Goal: Task Accomplishment & Management: Complete application form

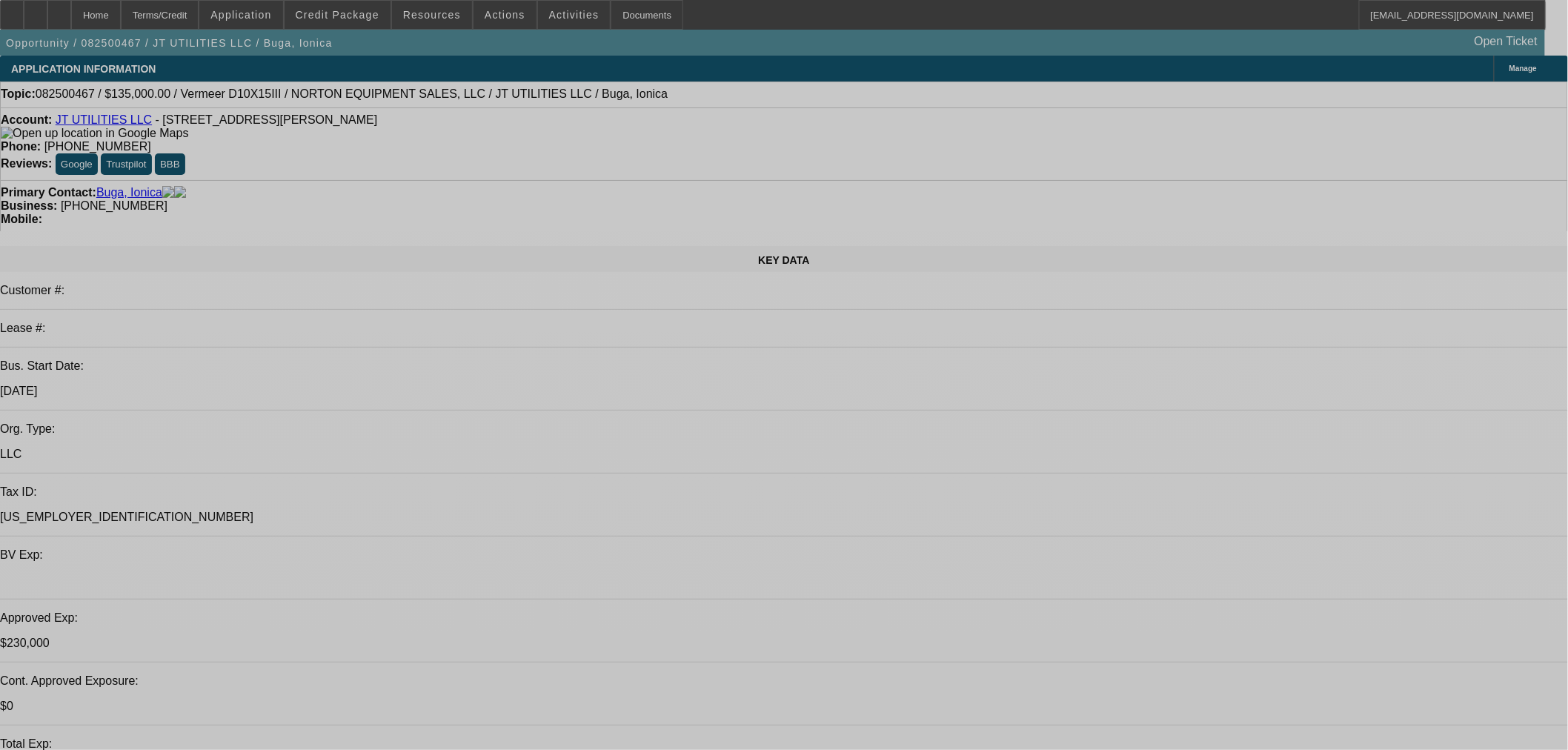
select select "0"
select select "2"
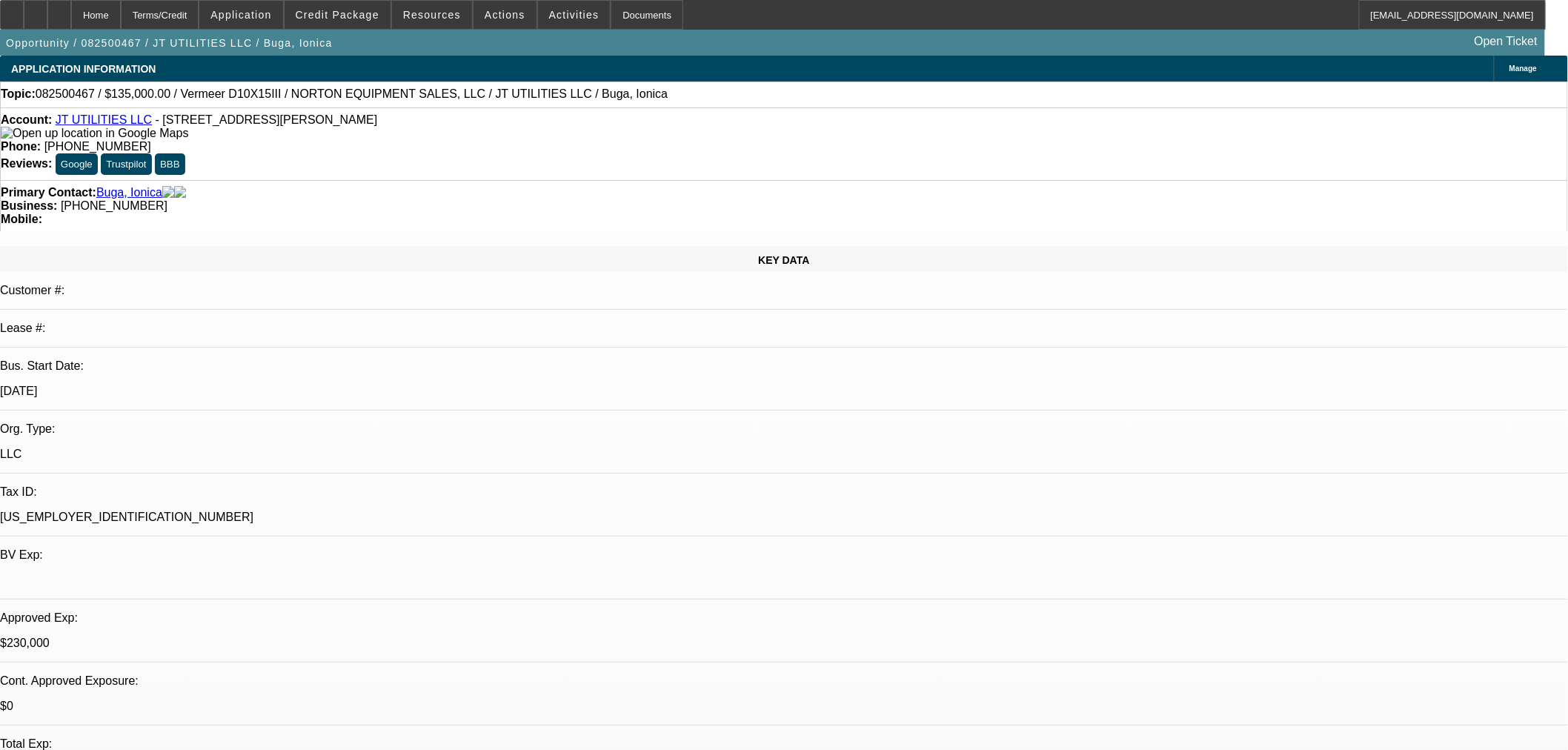
select select "2"
select select "0"
select select "6"
select select "0"
select select "2"
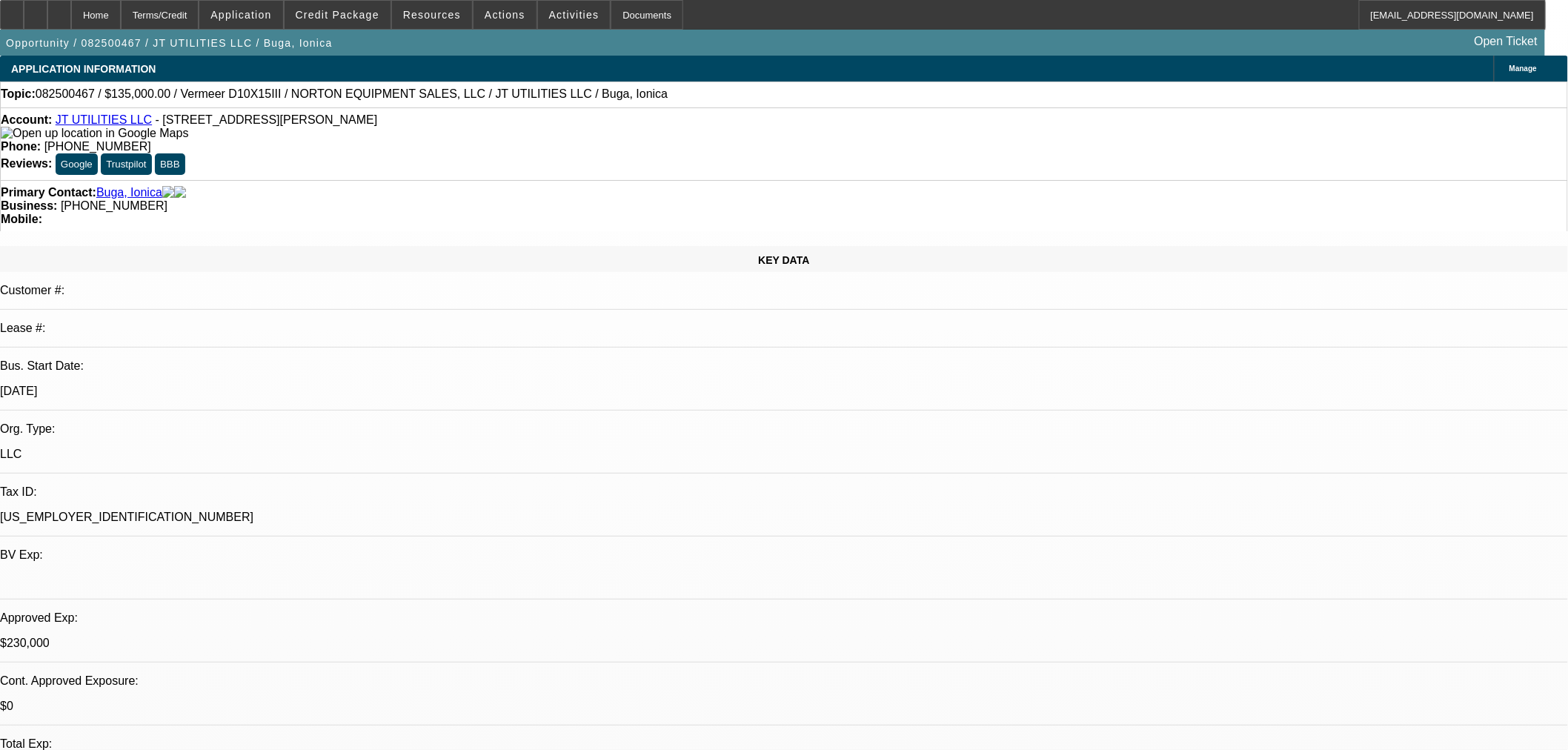
select select "2"
select select "0"
select select "6"
select select "0"
select select "2"
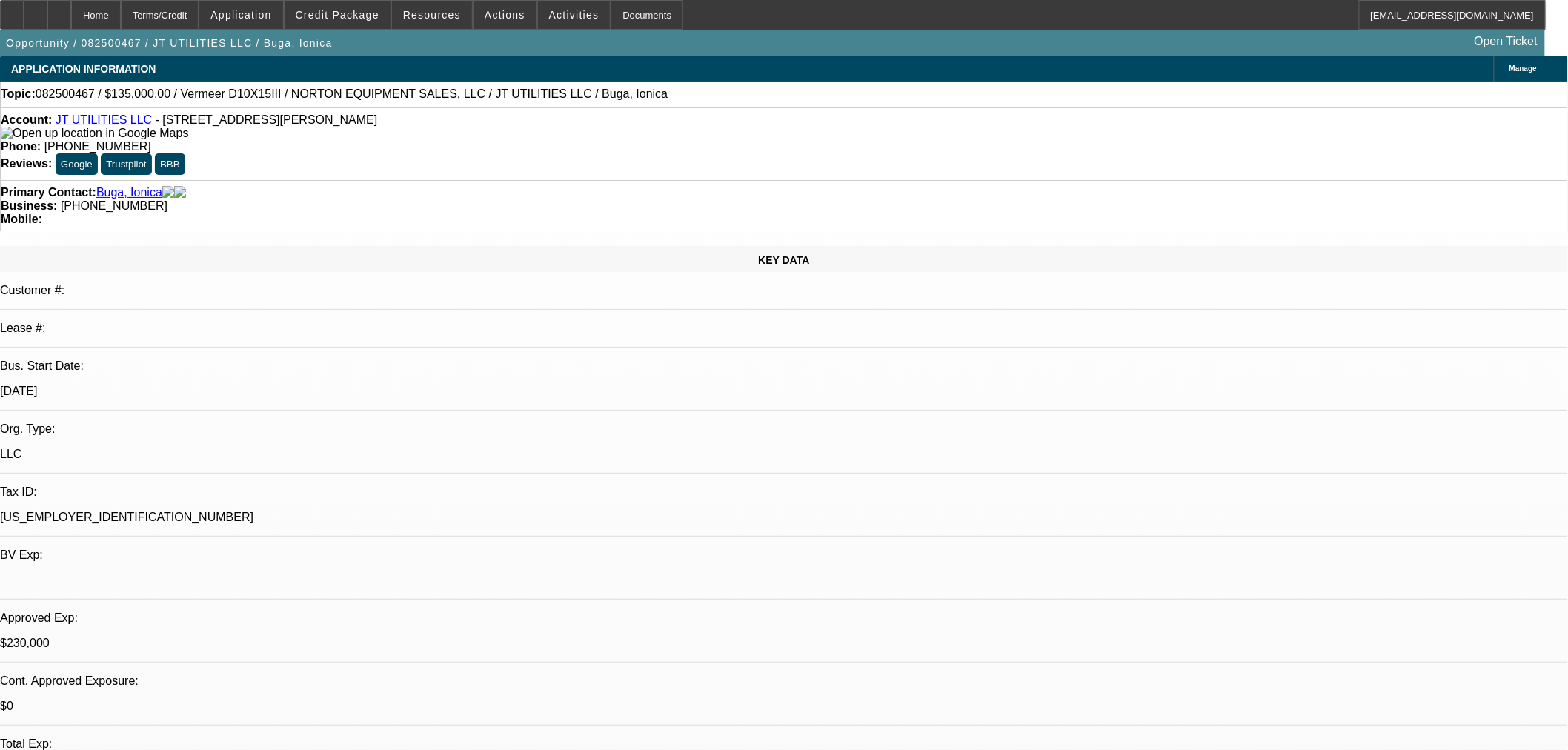
select select "2"
select select "0"
select select "6"
select select "0"
select select "2"
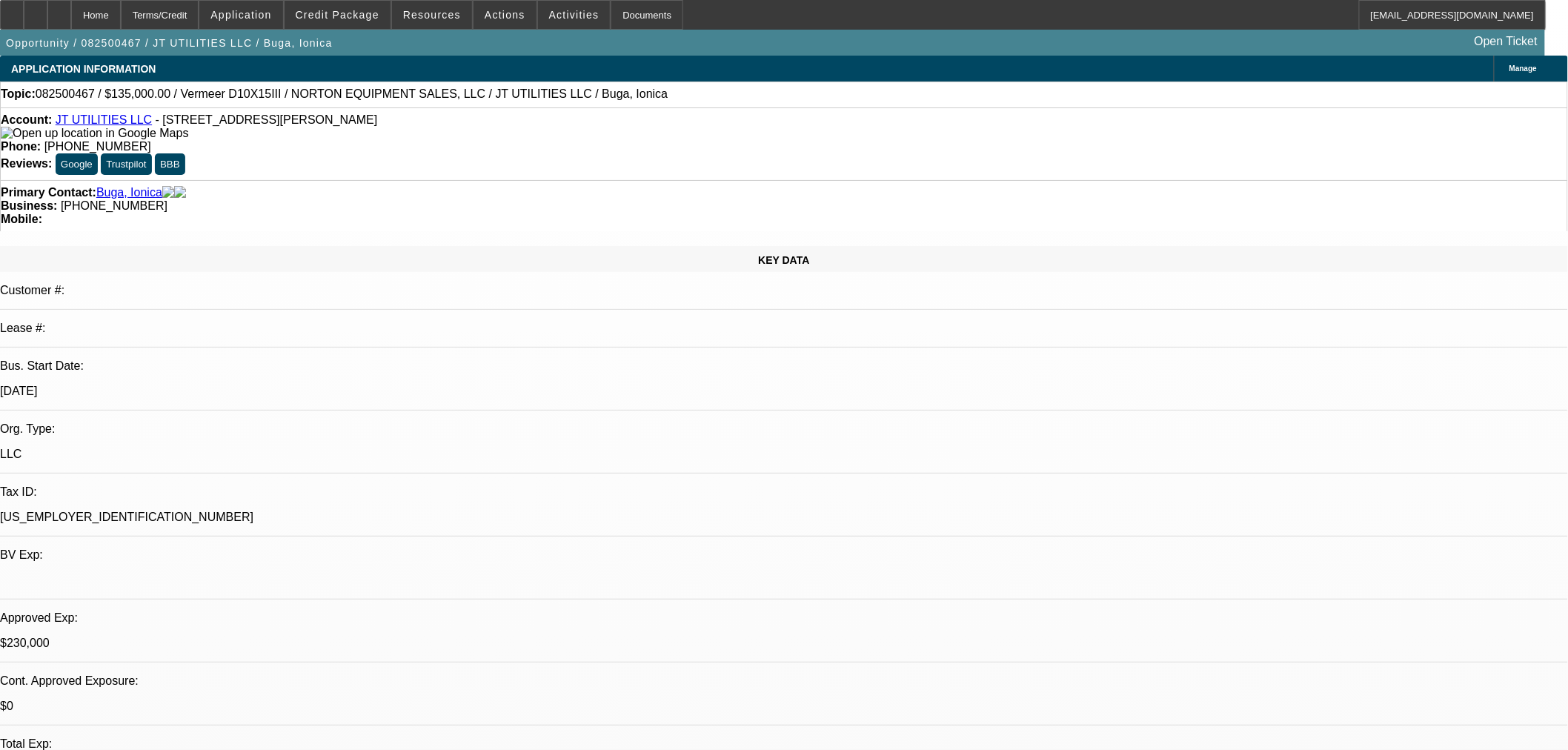
select select "2"
select select "0"
select select "6"
click at [492, 12] on span "Actions" at bounding box center [505, 15] width 41 height 12
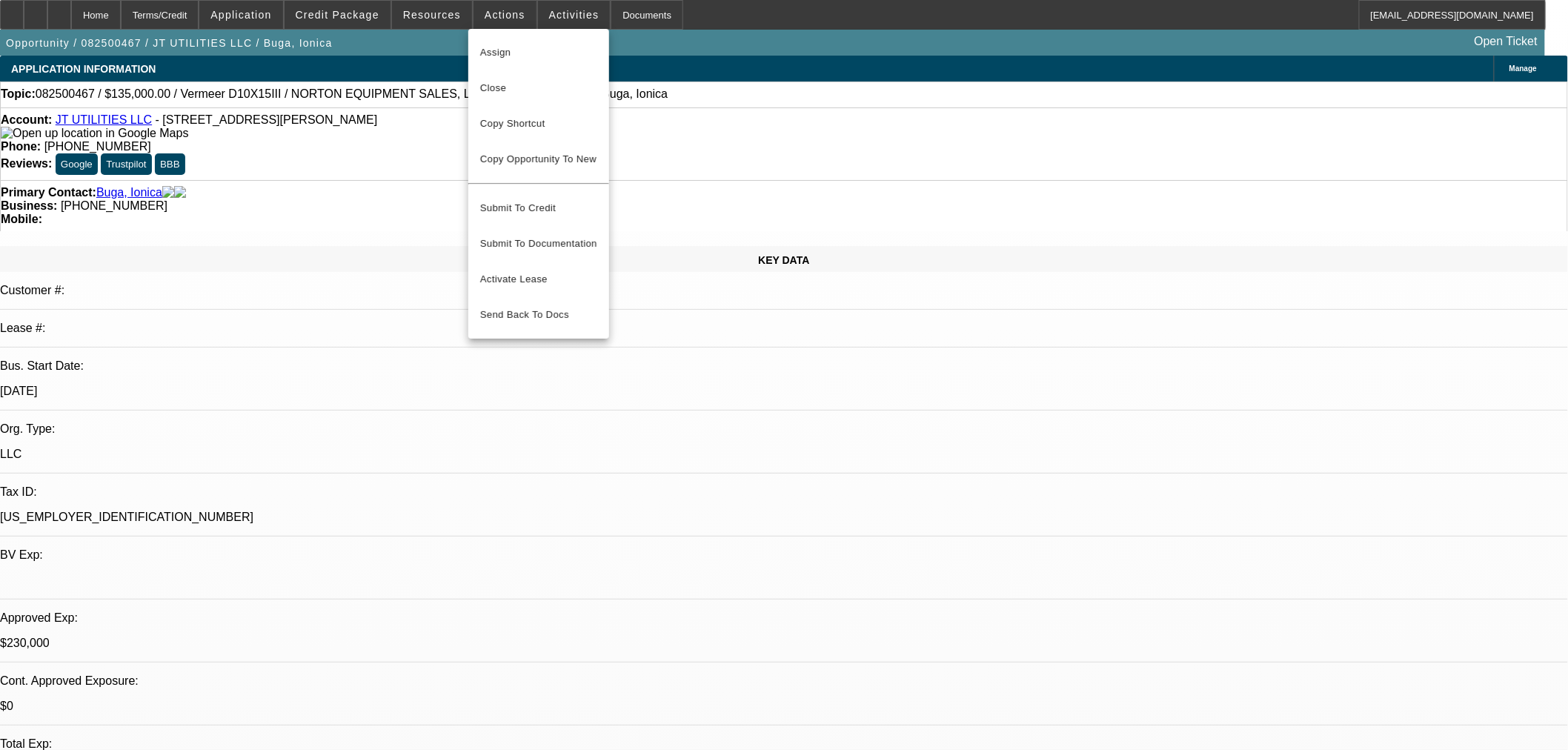
click at [507, 84] on span "Close" at bounding box center [538, 87] width 117 height 18
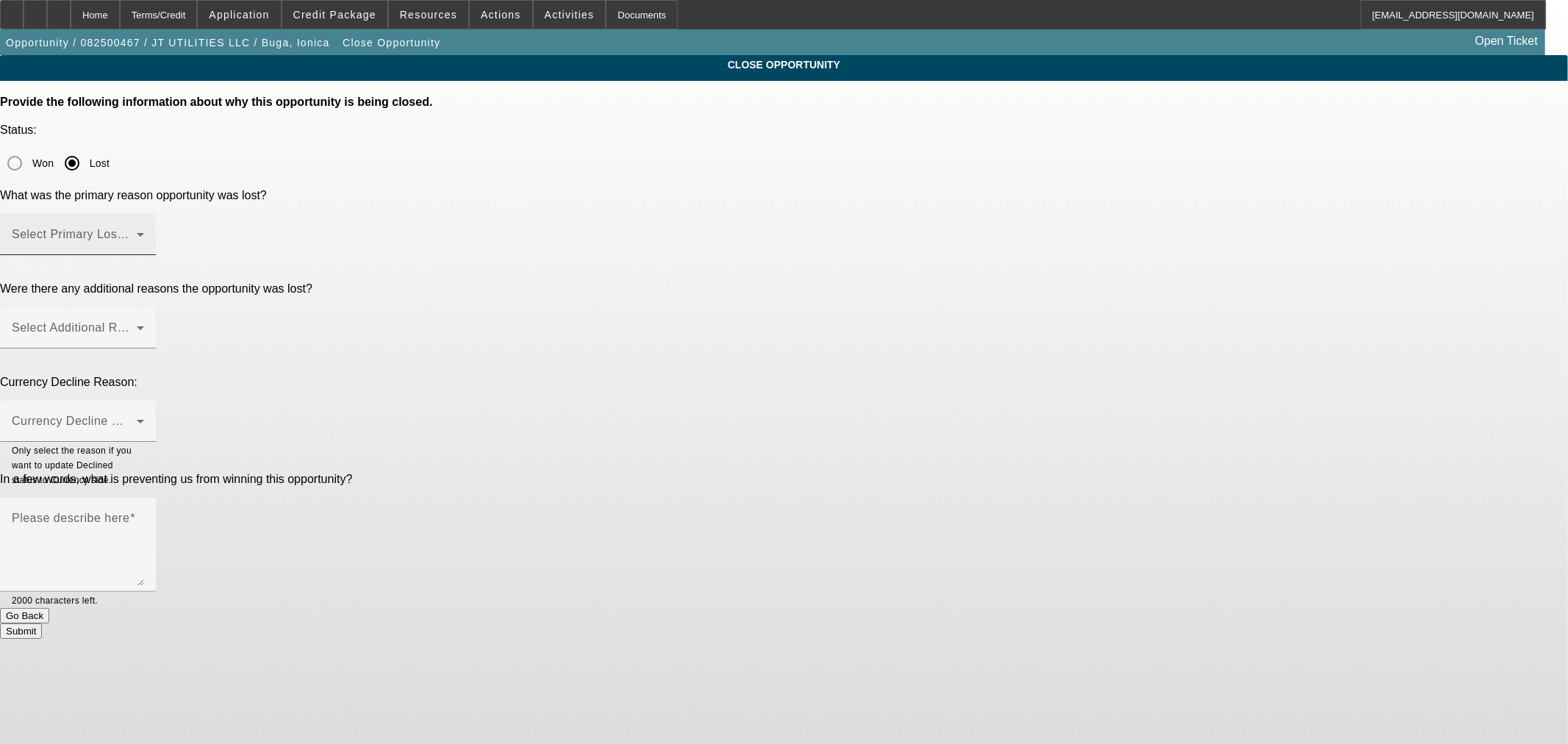
click at [137, 232] on span at bounding box center [74, 240] width 125 height 18
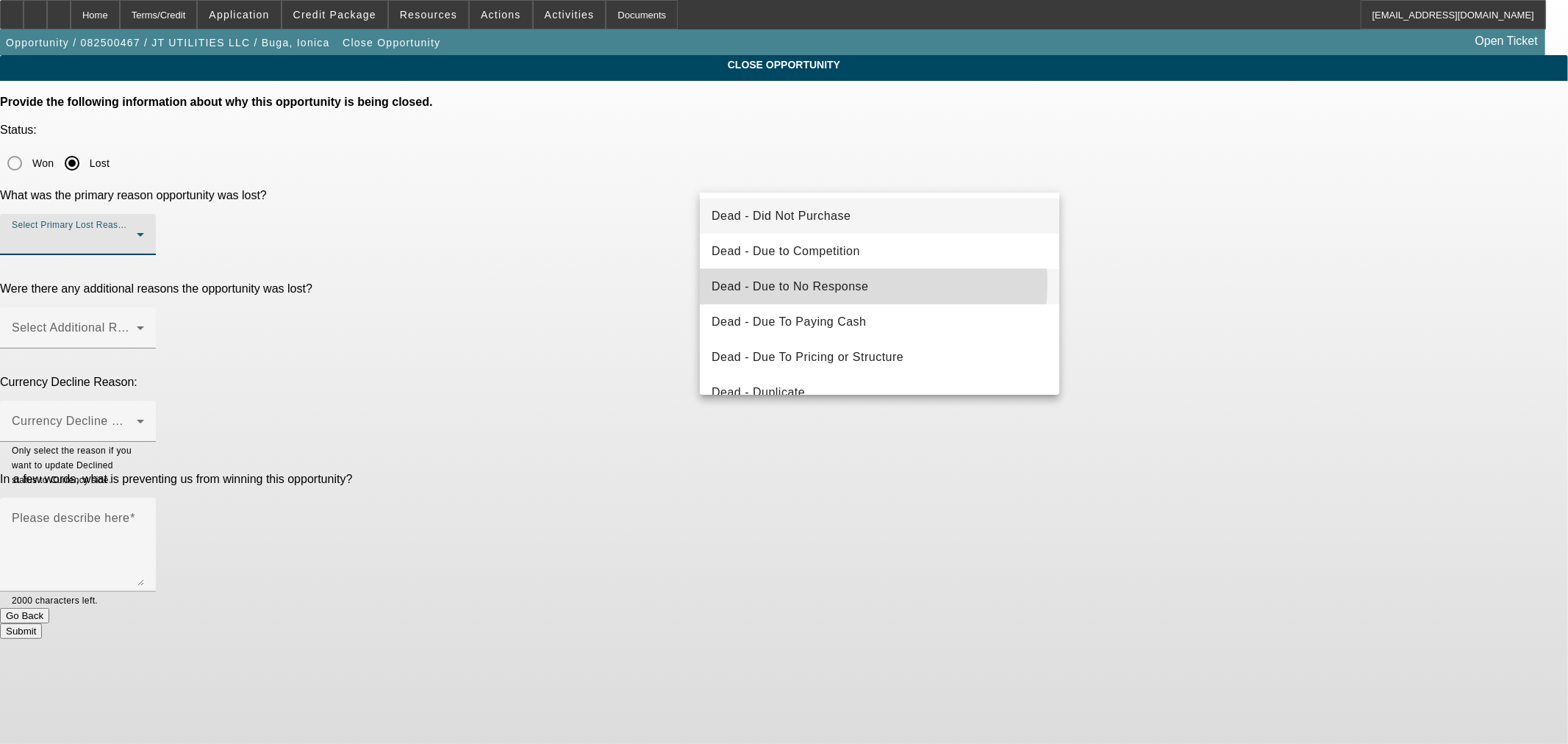
click at [824, 283] on span "Dead - Due to No Response" at bounding box center [790, 286] width 158 height 18
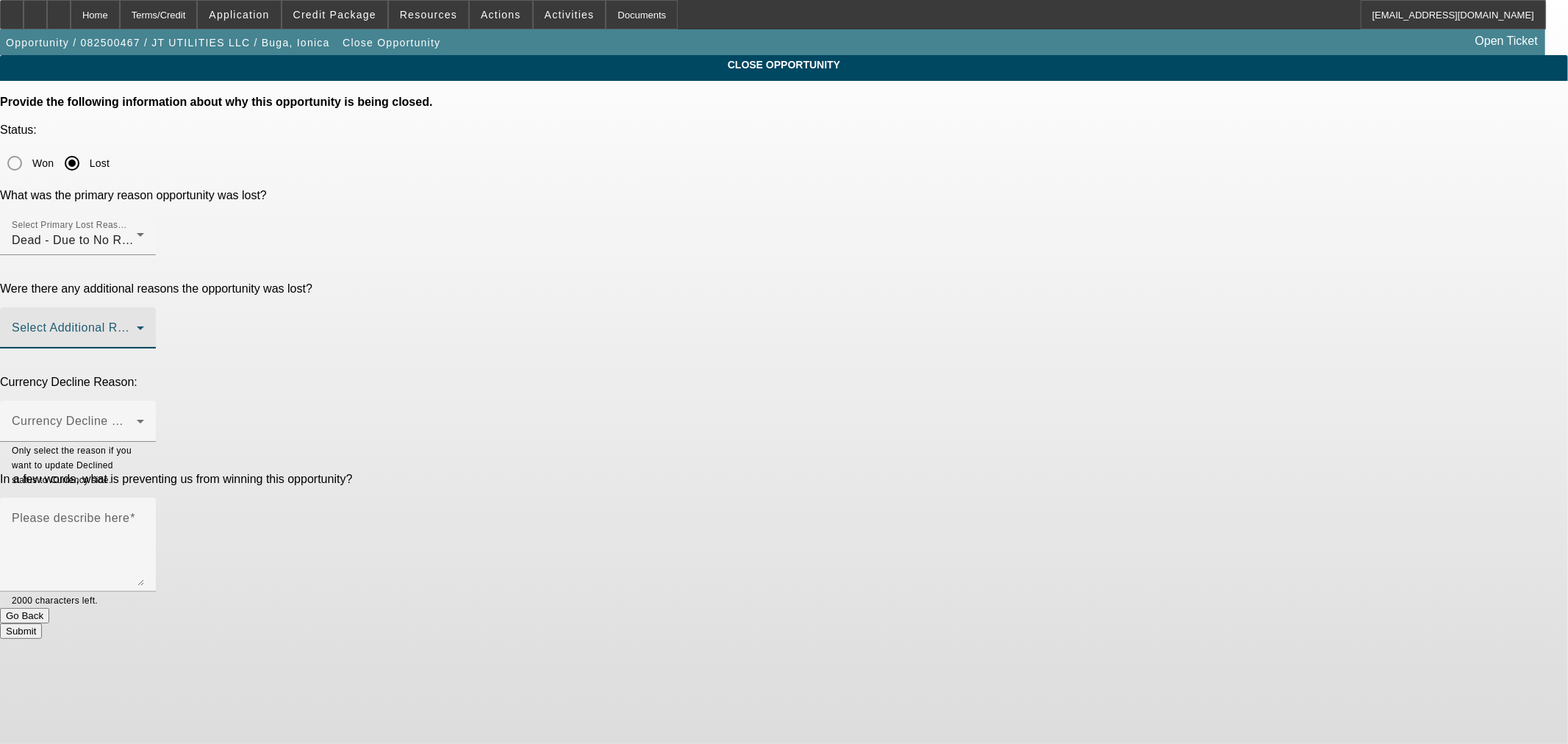
click at [137, 325] on span at bounding box center [74, 334] width 125 height 18
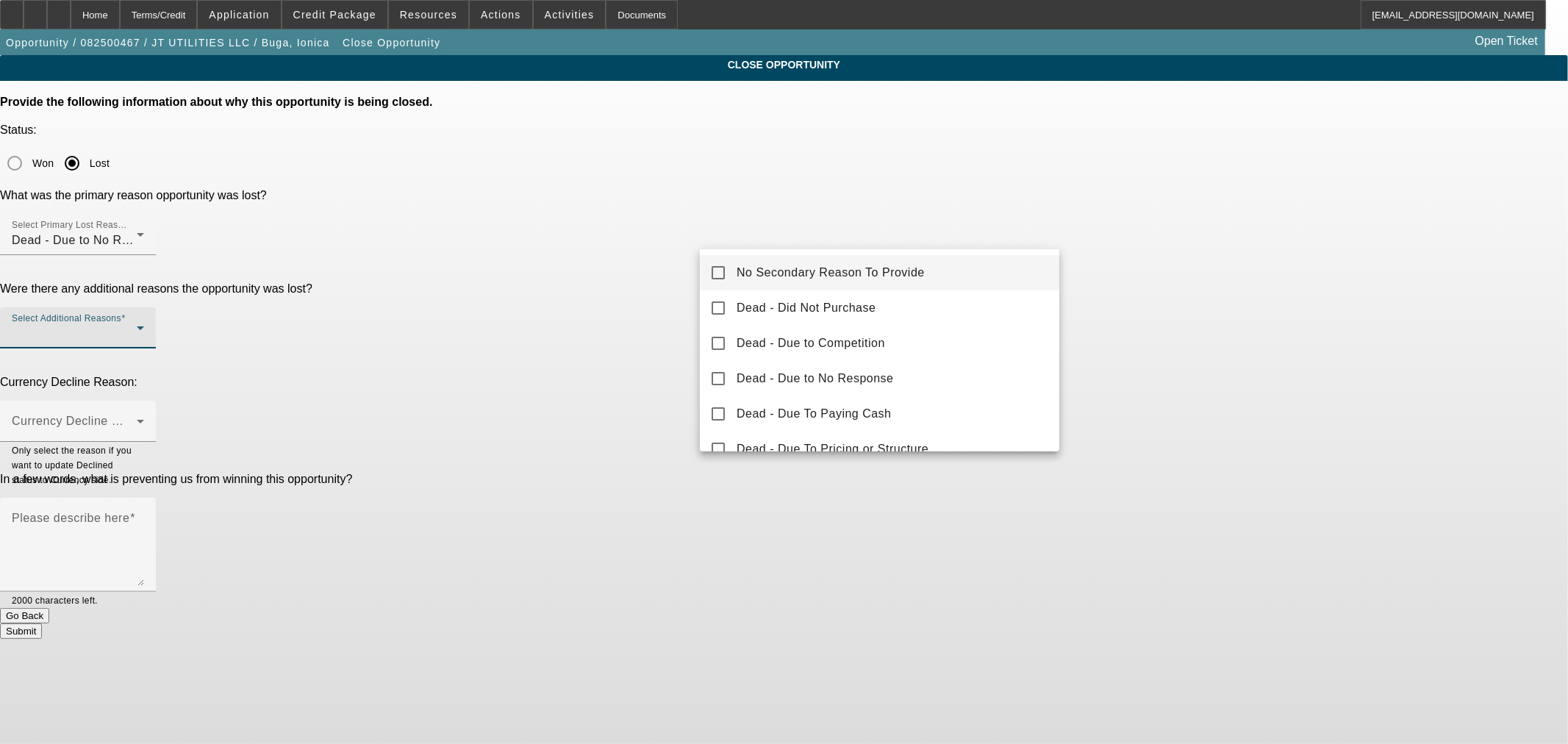
click at [819, 275] on span "No Secondary Reason To Provide" at bounding box center [831, 273] width 188 height 18
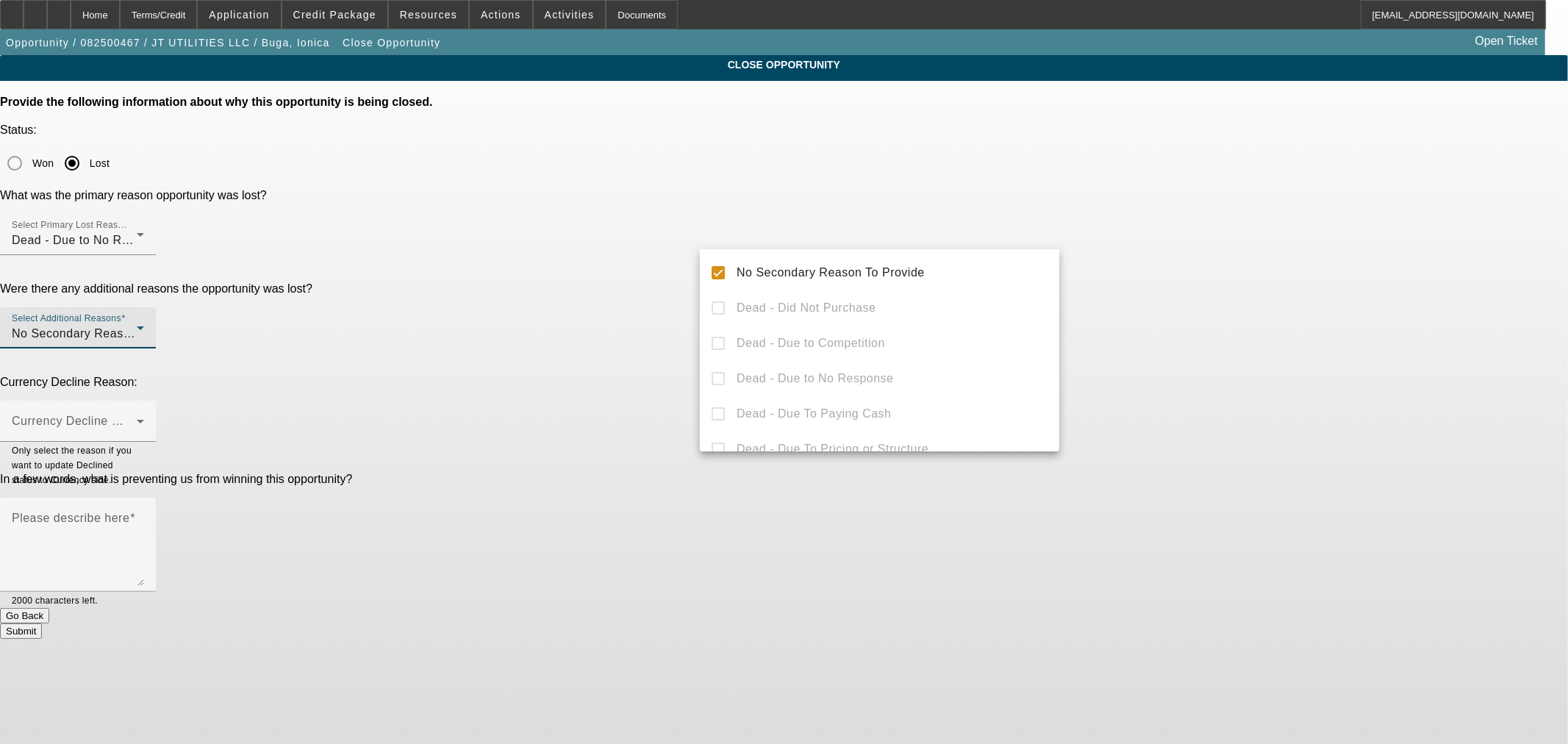
click at [545, 264] on div at bounding box center [784, 372] width 1568 height 744
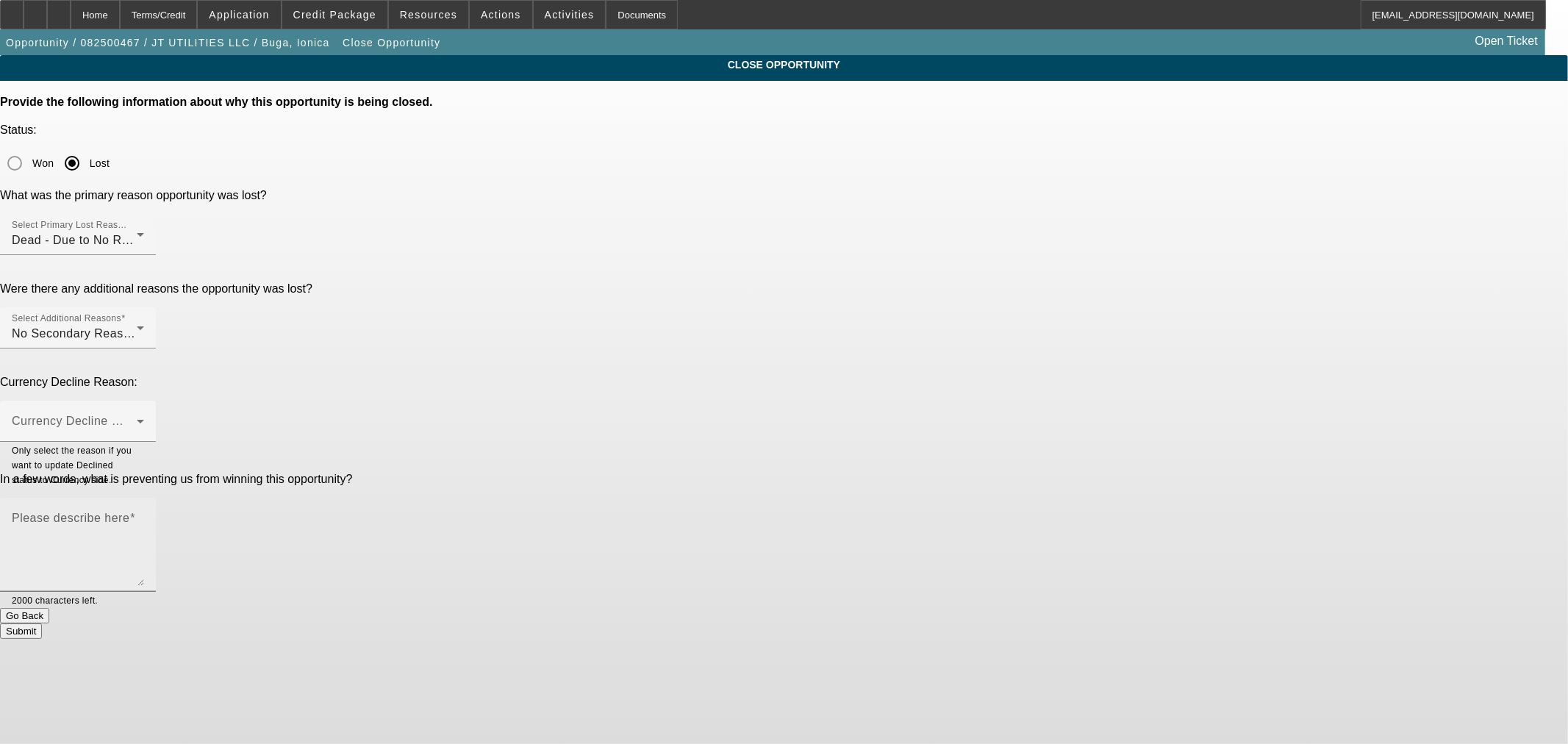
click at [129, 512] on mat-label "Please describe here" at bounding box center [70, 518] width 118 height 13
click at [144, 515] on textarea "Please describe here" at bounding box center [78, 550] width 133 height 71
type textarea "Customer has not responded to the rep. This is dead."
click at [42, 624] on button "Submit" at bounding box center [21, 631] width 42 height 16
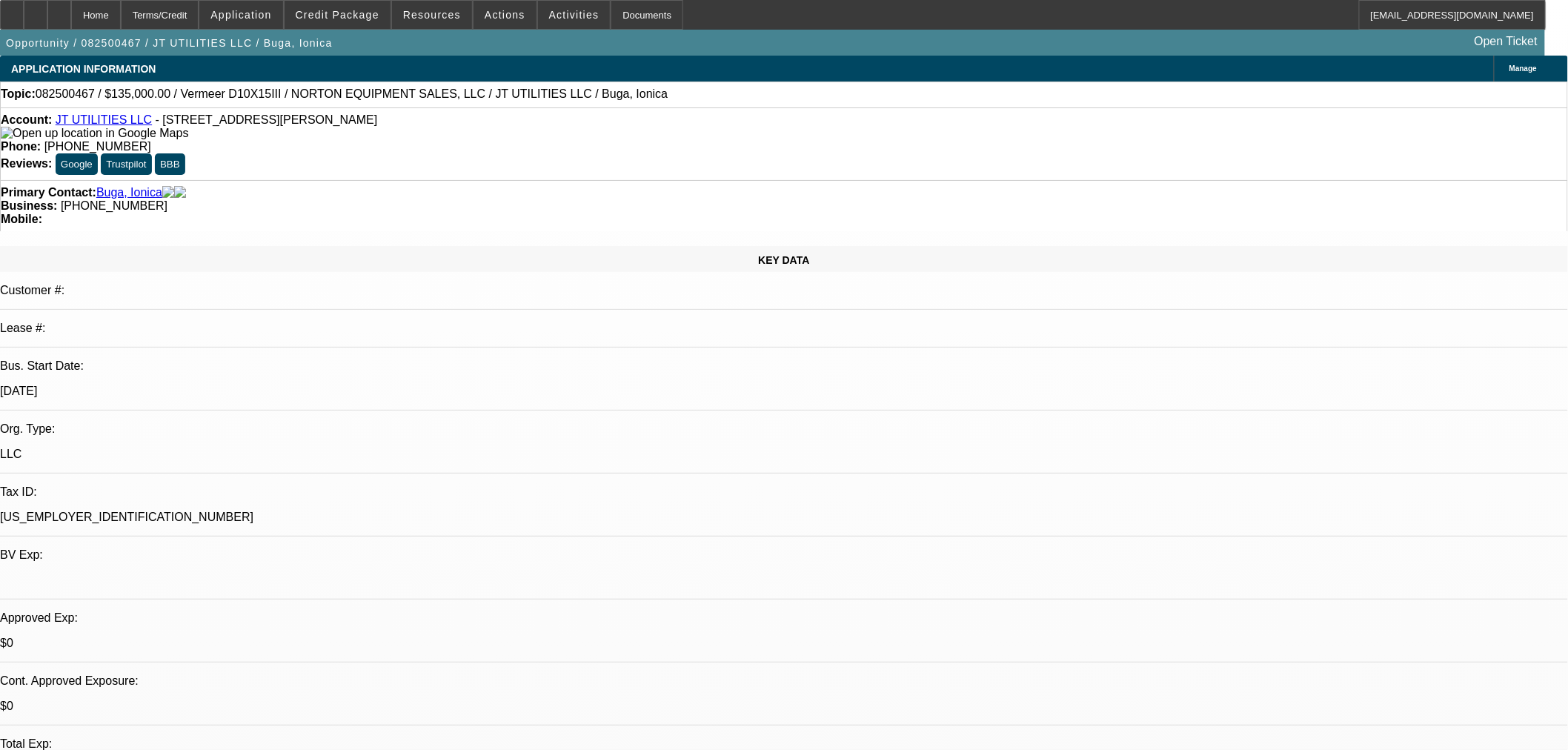
select select "0"
select select "2"
select select "0"
select select "6"
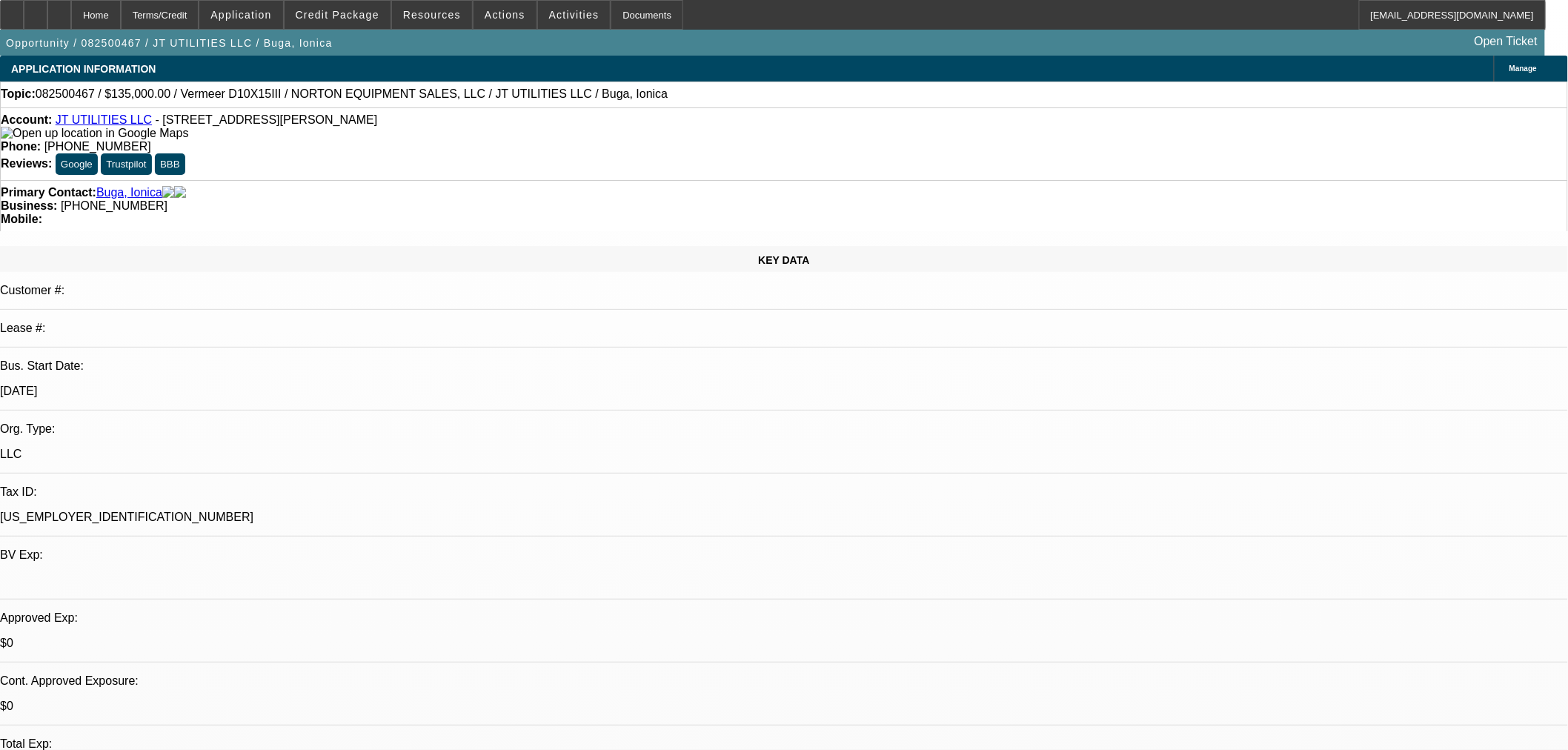
select select "0"
select select "2"
select select "0"
select select "6"
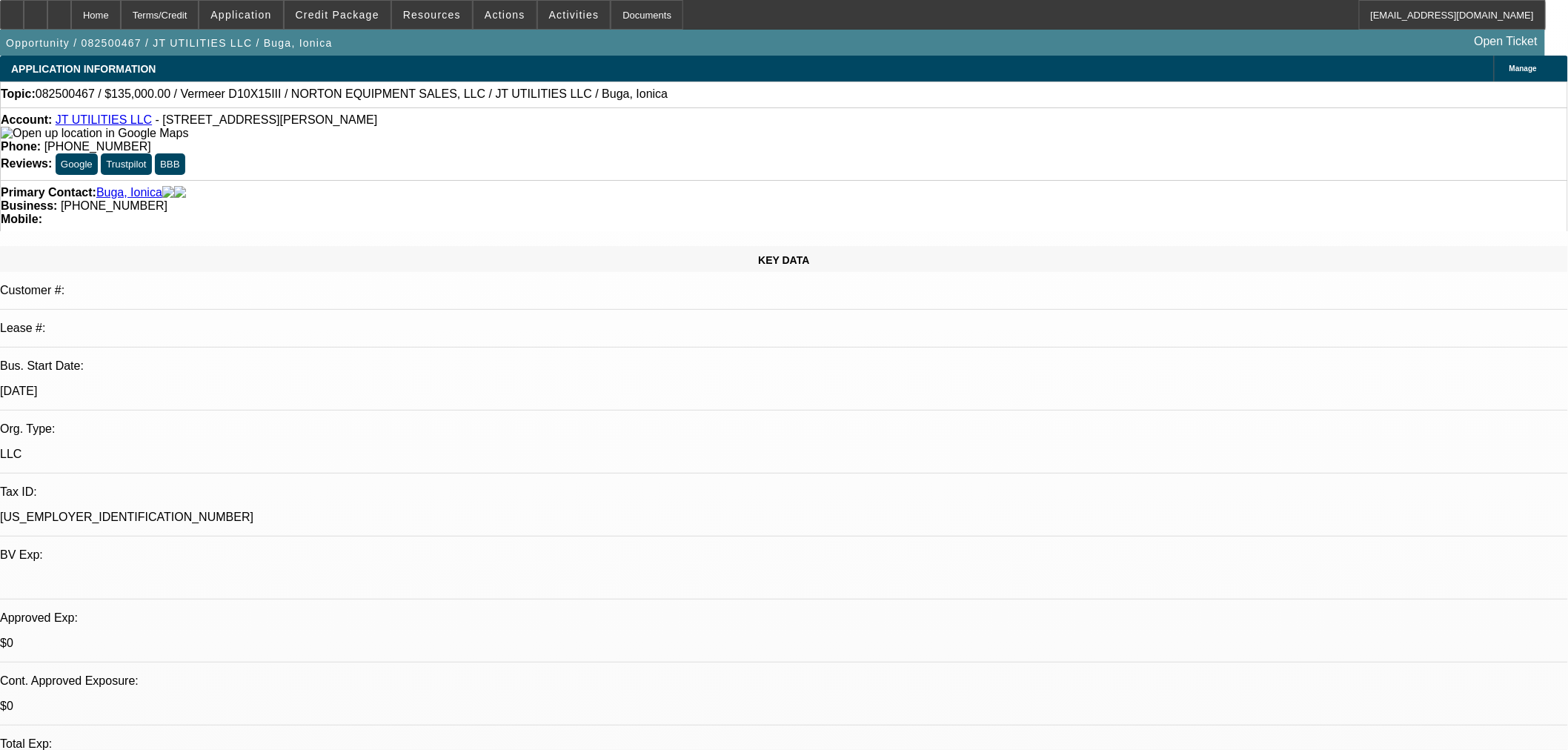
select select "0"
select select "2"
select select "0"
select select "6"
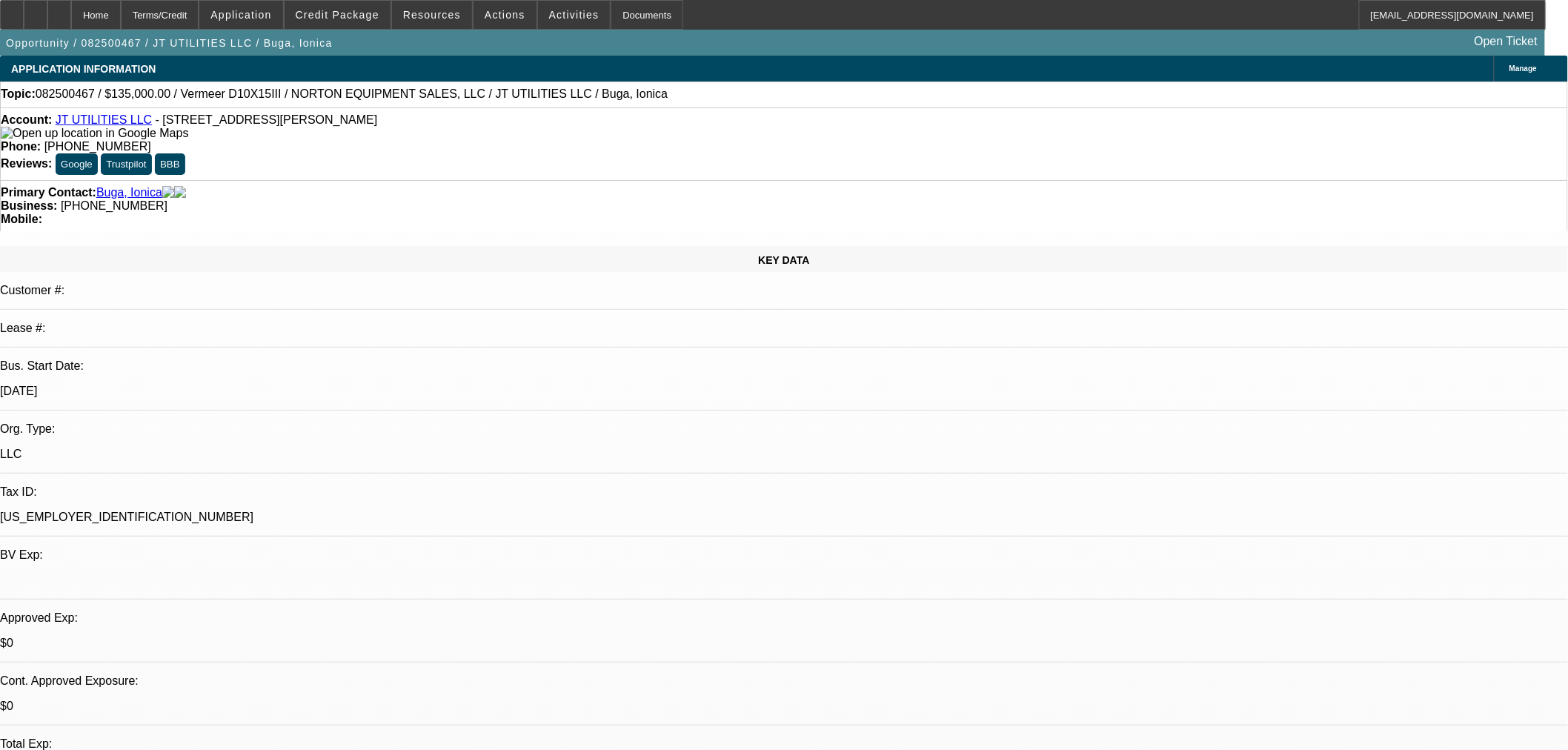
select select "0"
select select "2"
select select "0"
select select "6"
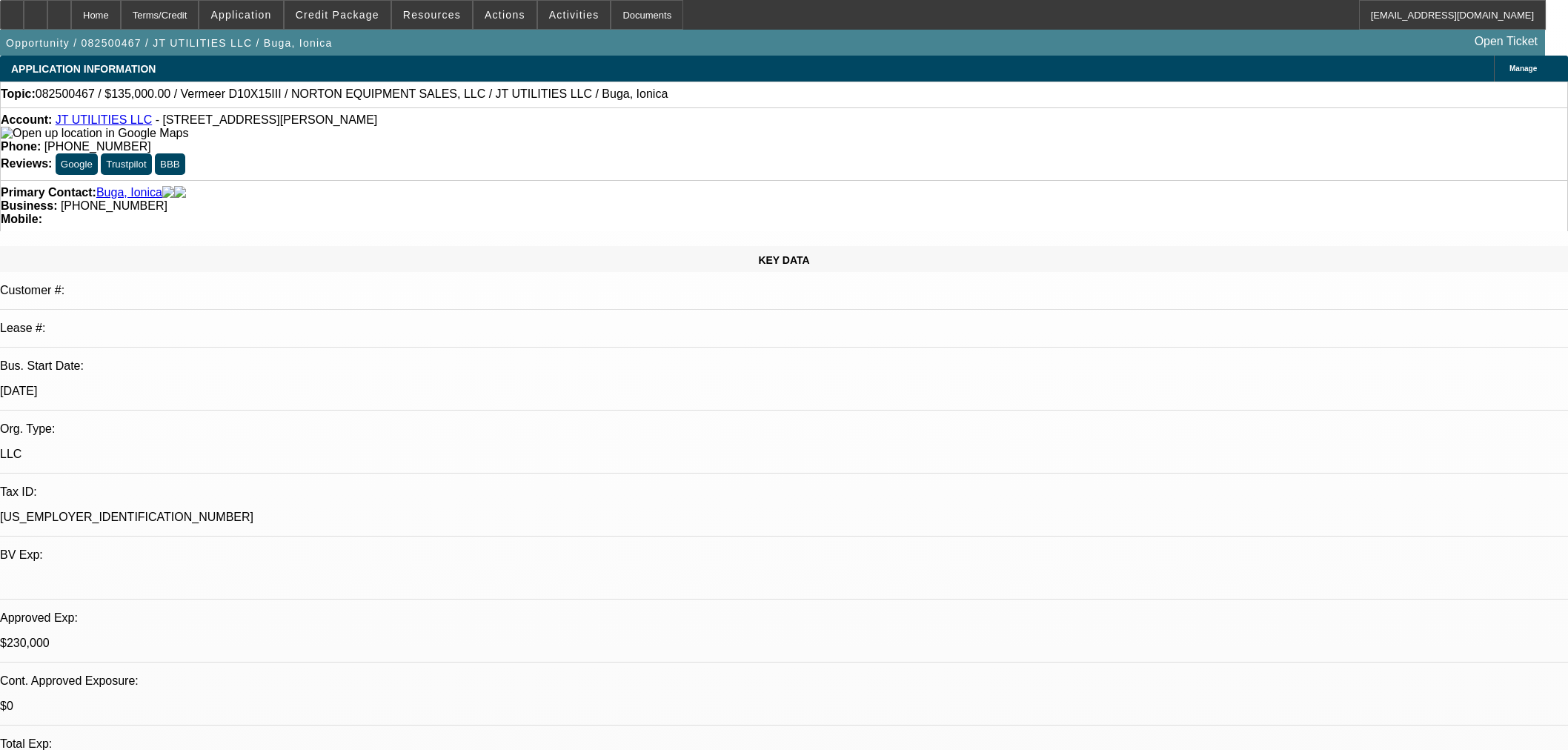
select select "0"
select select "2"
select select "0"
select select "6"
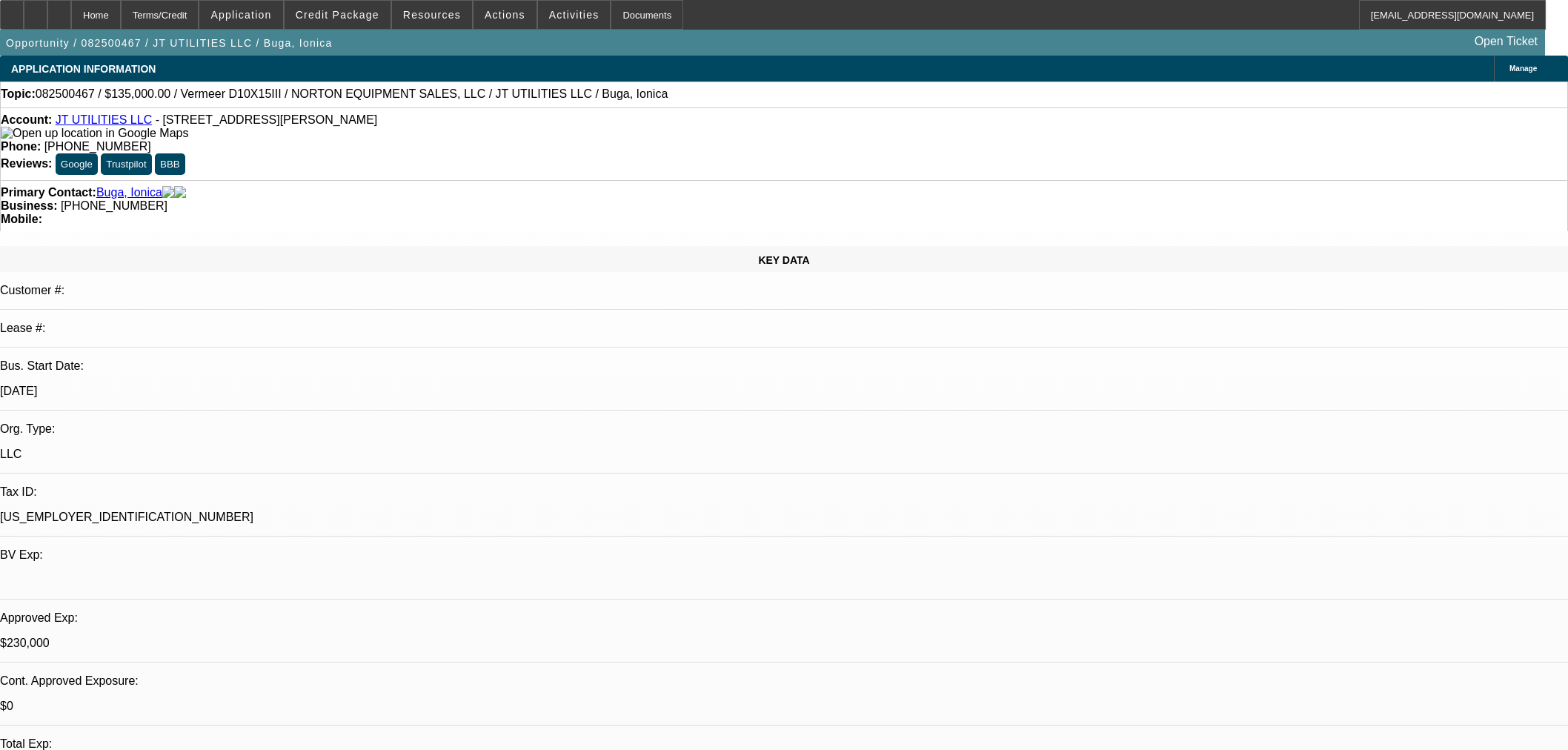
select select "0"
select select "2"
select select "0"
select select "6"
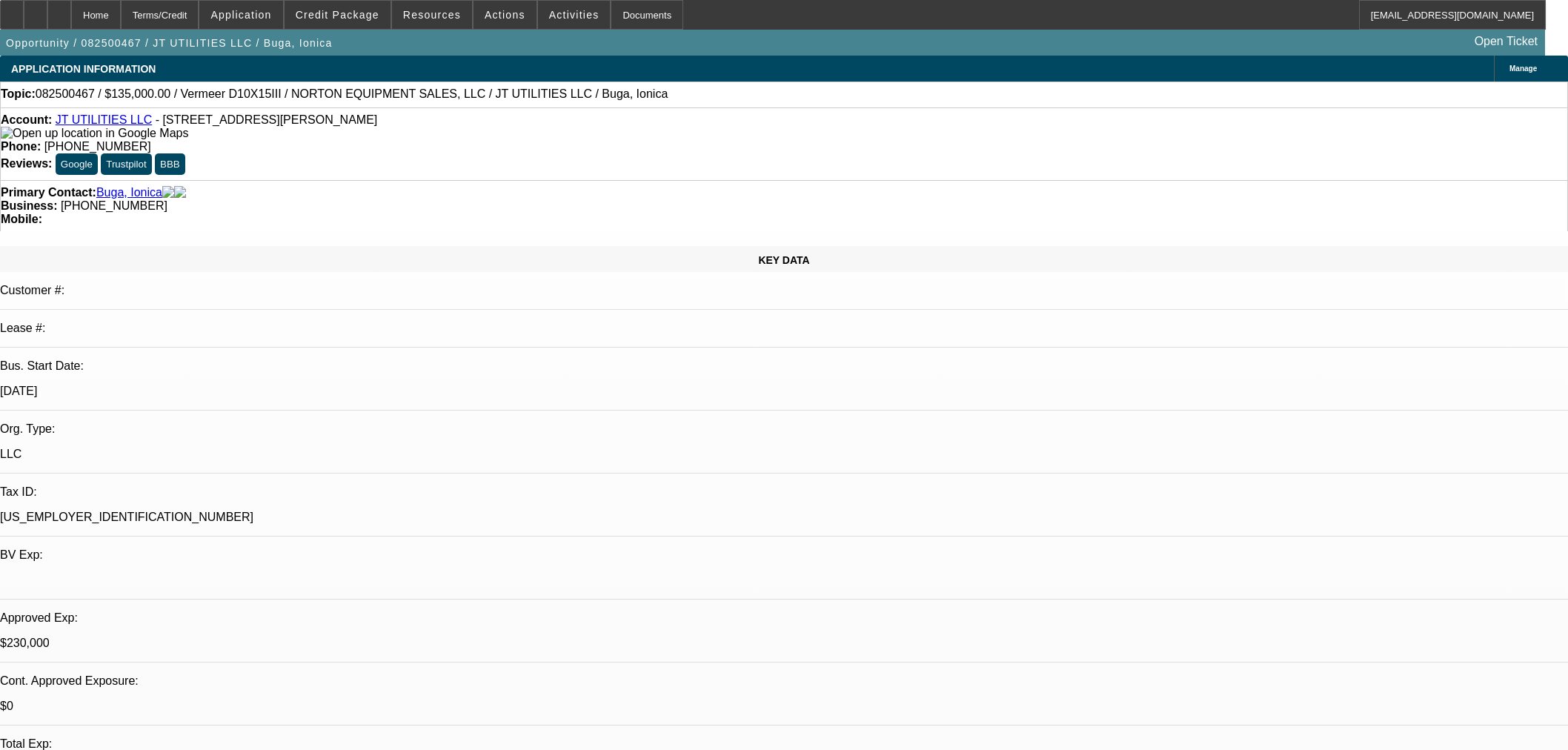
select select "0"
select select "2"
select select "0"
select select "6"
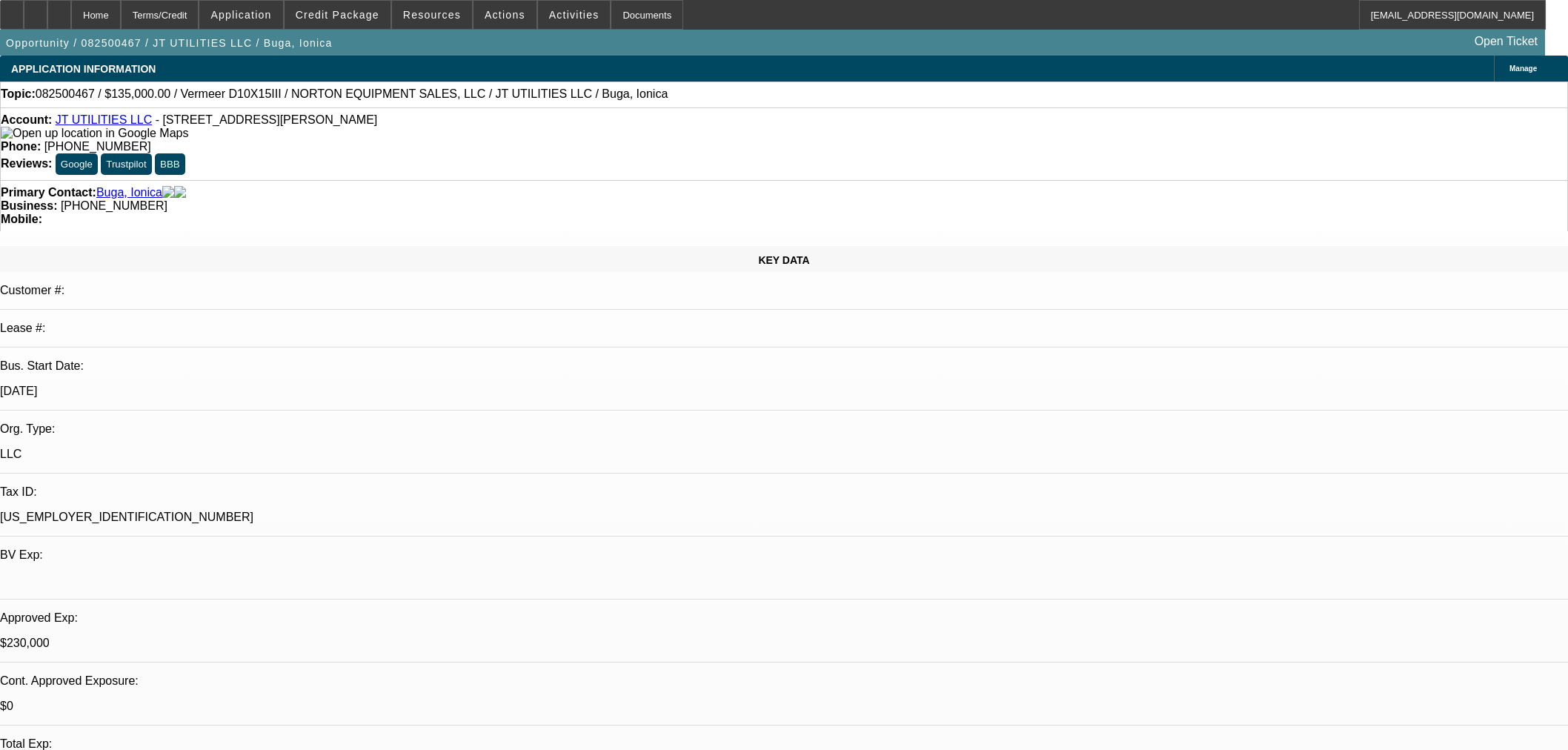
select select "0"
select select "2"
select select "0"
select select "6"
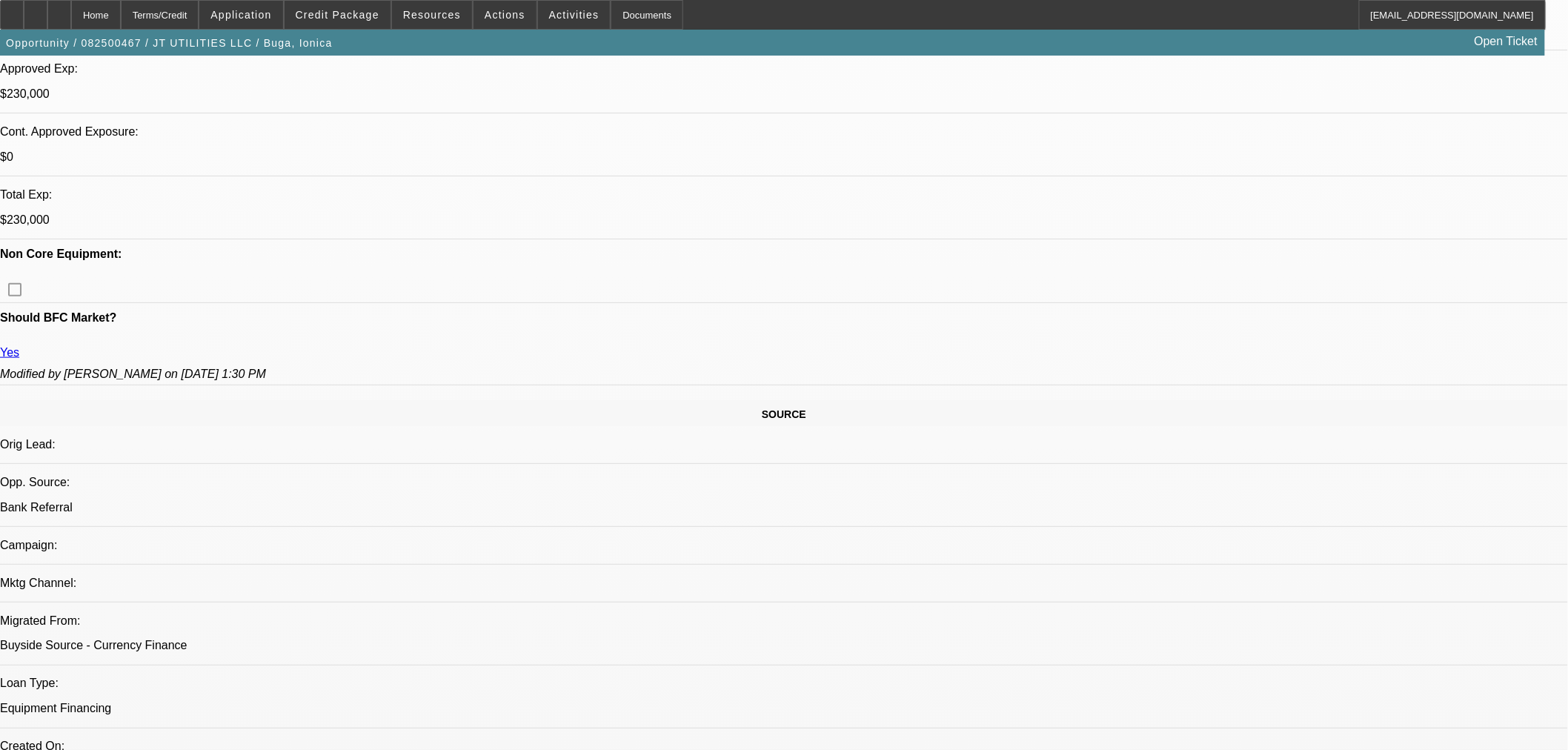
scroll to position [103, 0]
